Goal: Information Seeking & Learning: Learn about a topic

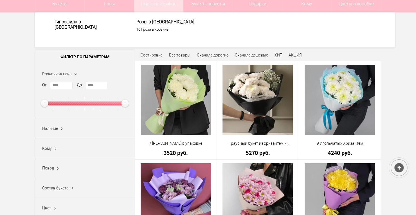
scroll to position [113, 0]
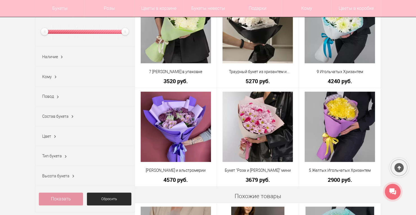
click at [57, 57] on span "Наличие" at bounding box center [50, 57] width 16 height 5
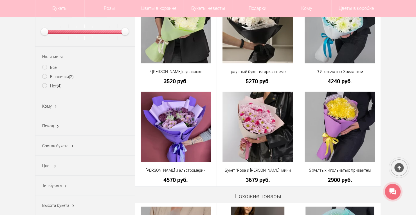
click at [57, 57] on span "Наличие" at bounding box center [50, 57] width 16 height 5
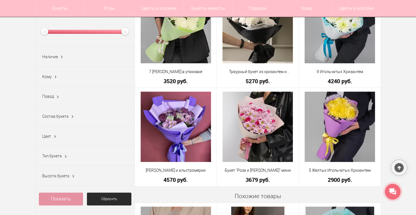
click at [57, 118] on span "Состав букета" at bounding box center [55, 116] width 26 height 5
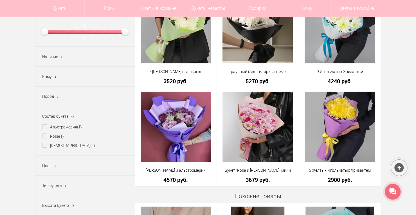
click at [57, 118] on span "Состав букета" at bounding box center [55, 116] width 26 height 5
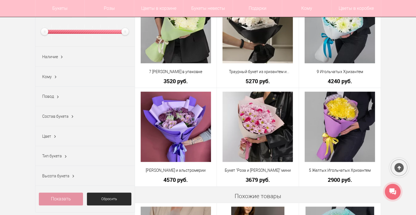
click at [56, 138] on ins at bounding box center [55, 136] width 6 height 7
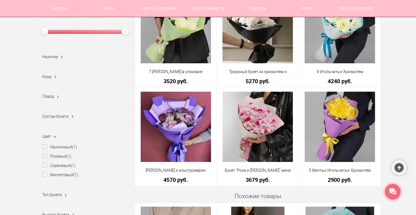
click at [56, 138] on ins at bounding box center [54, 137] width 7 height 6
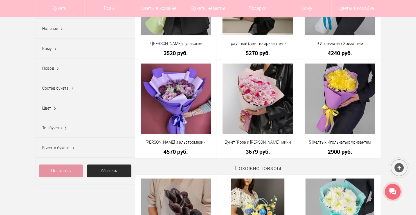
scroll to position [56, 0]
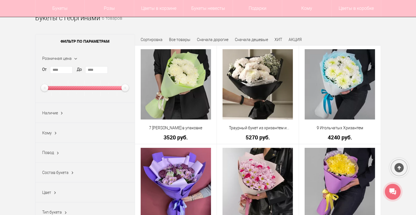
click at [56, 171] on span "Состав букета" at bounding box center [55, 173] width 26 height 5
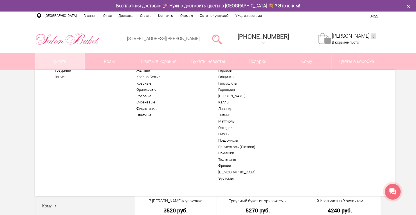
scroll to position [30, 0]
click at [234, 146] on link "Ранукулюсы(Лютики)" at bounding box center [252, 146] width 69 height 5
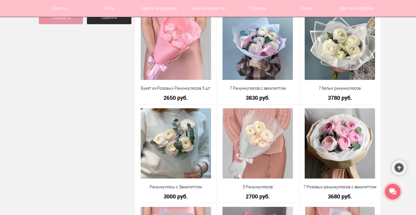
scroll to position [225, 0]
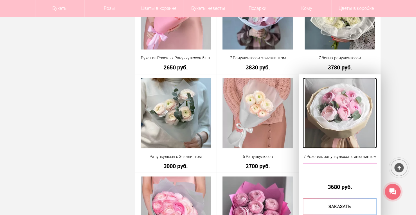
click at [363, 128] on img at bounding box center [340, 113] width 70 height 70
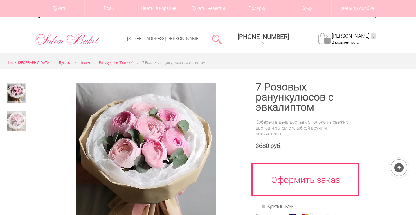
scroll to position [56, 0]
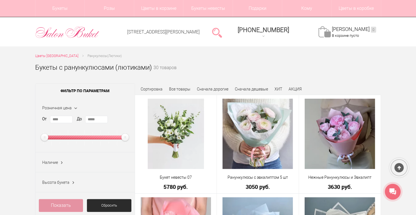
scroll to position [58, 0]
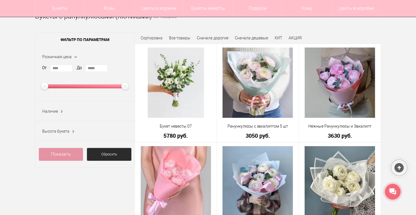
click at [64, 112] on ins at bounding box center [62, 111] width 6 height 7
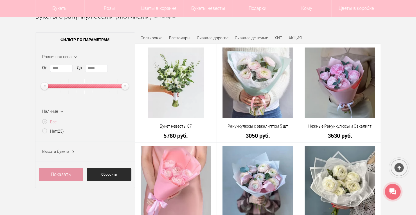
click at [44, 120] on label "Все" at bounding box center [49, 122] width 14 height 6
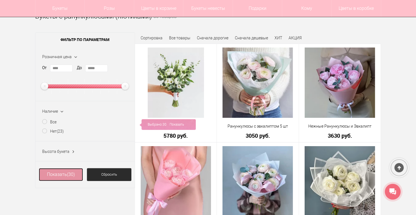
click at [67, 175] on link "Показать (30)" at bounding box center [61, 174] width 44 height 13
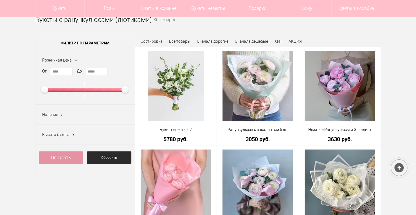
scroll to position [56, 0]
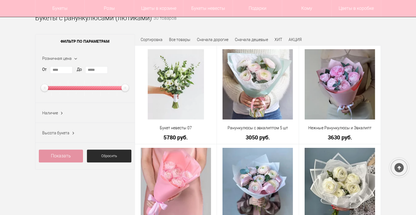
click at [56, 113] on span "Наличие" at bounding box center [50, 113] width 16 height 5
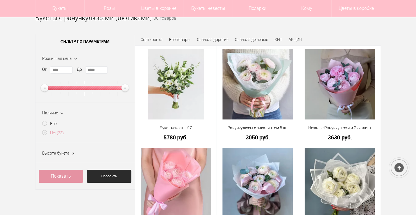
click at [51, 133] on label "Нет (23)" at bounding box center [53, 133] width 22 height 6
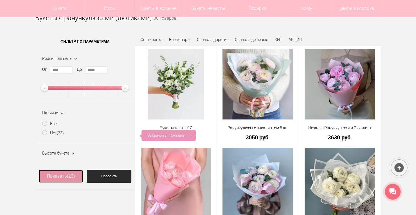
click at [73, 177] on span "(23)" at bounding box center [71, 176] width 8 height 5
